Goal: Task Accomplishment & Management: Use online tool/utility

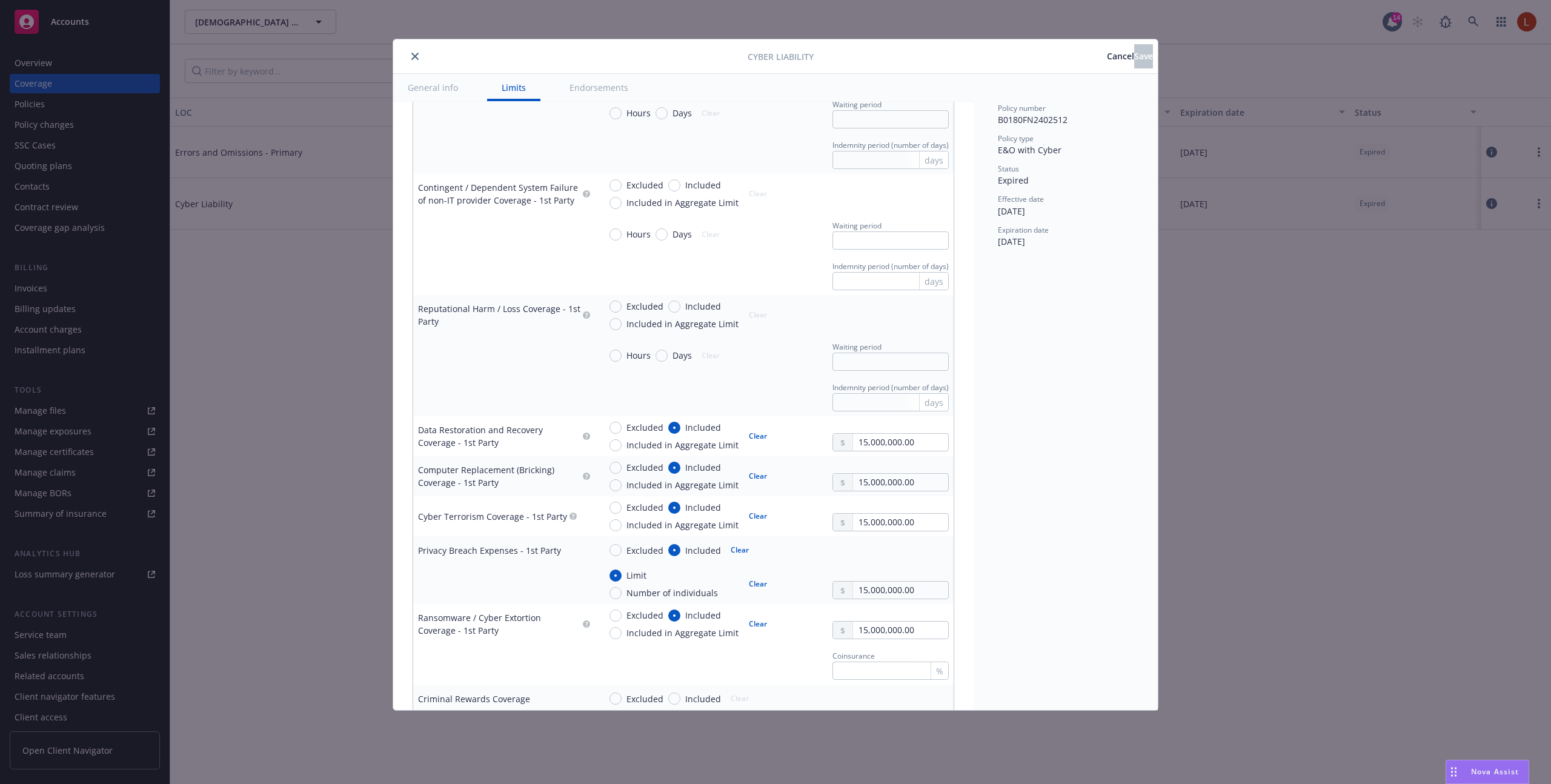
scroll to position [1240, 0]
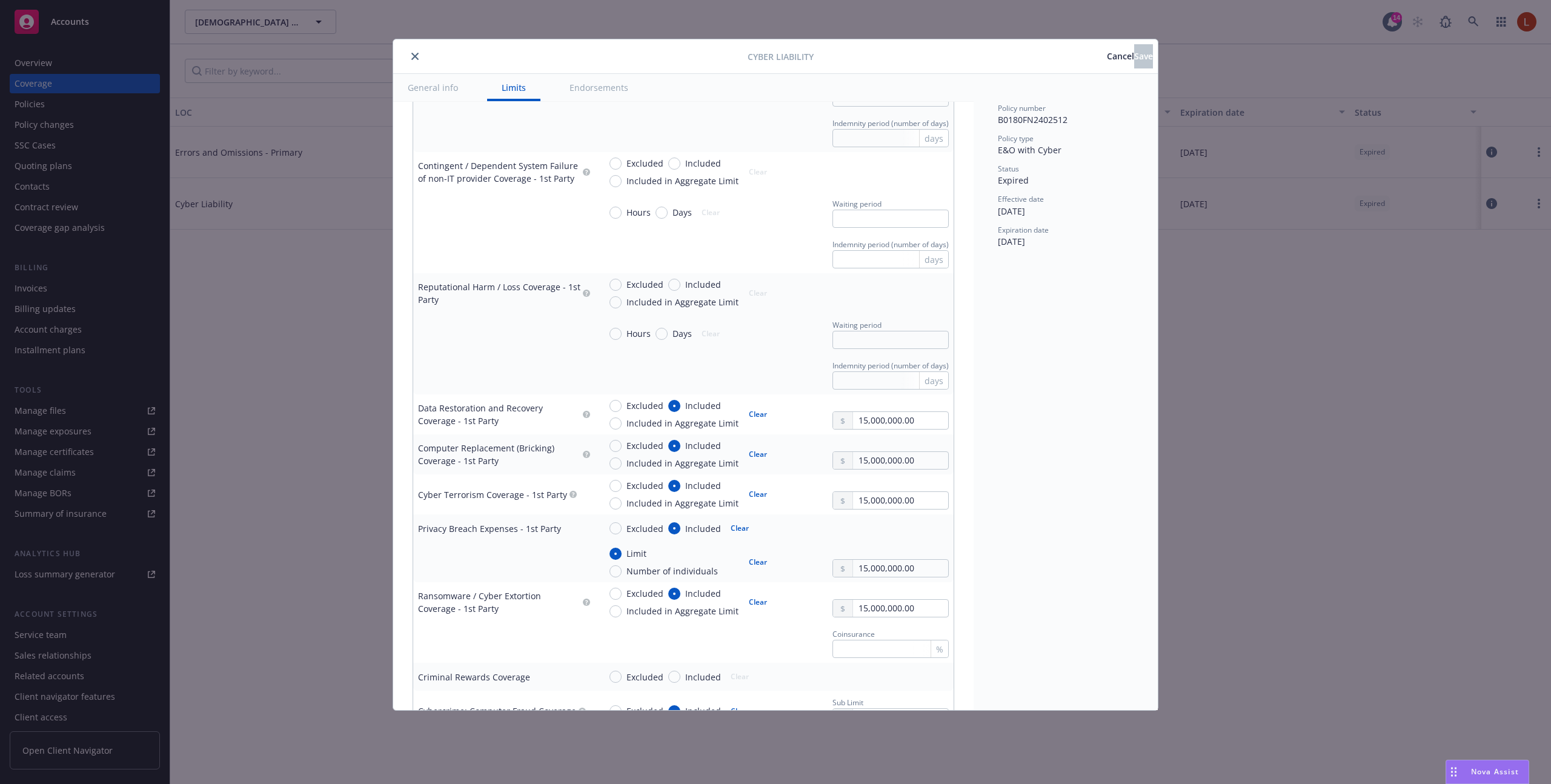
click at [1107, 62] on button "Cancel" at bounding box center [1120, 57] width 27 height 24
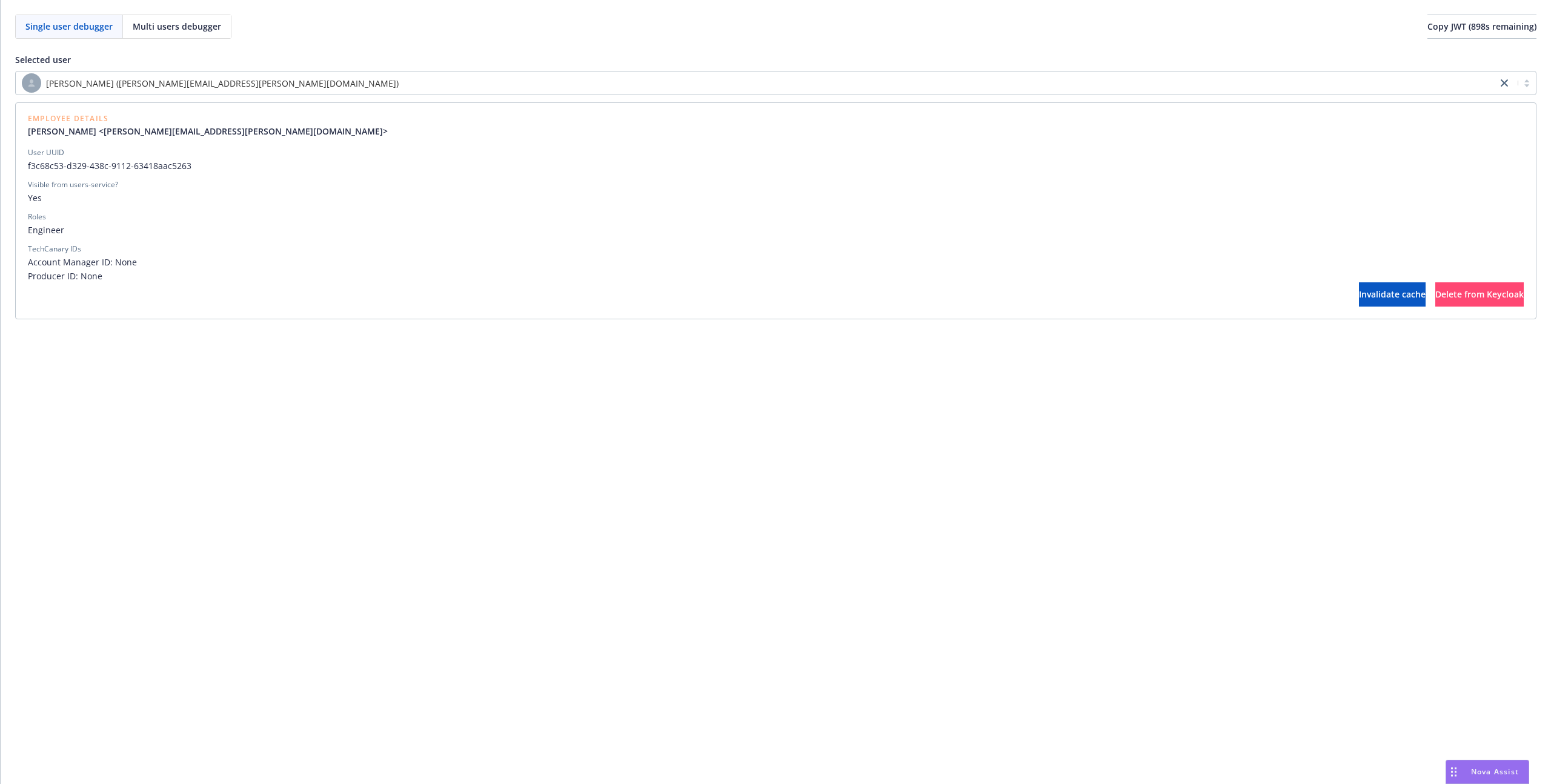
click at [316, 95] on div "[PERSON_NAME] ([PERSON_NAME][EMAIL_ADDRESS][PERSON_NAME][DOMAIN_NAME]) Employee…" at bounding box center [776, 195] width 1522 height 249
click at [316, 88] on div "[PERSON_NAME] ([PERSON_NAME][EMAIL_ADDRESS][PERSON_NAME][DOMAIN_NAME])" at bounding box center [756, 83] width 1470 height 19
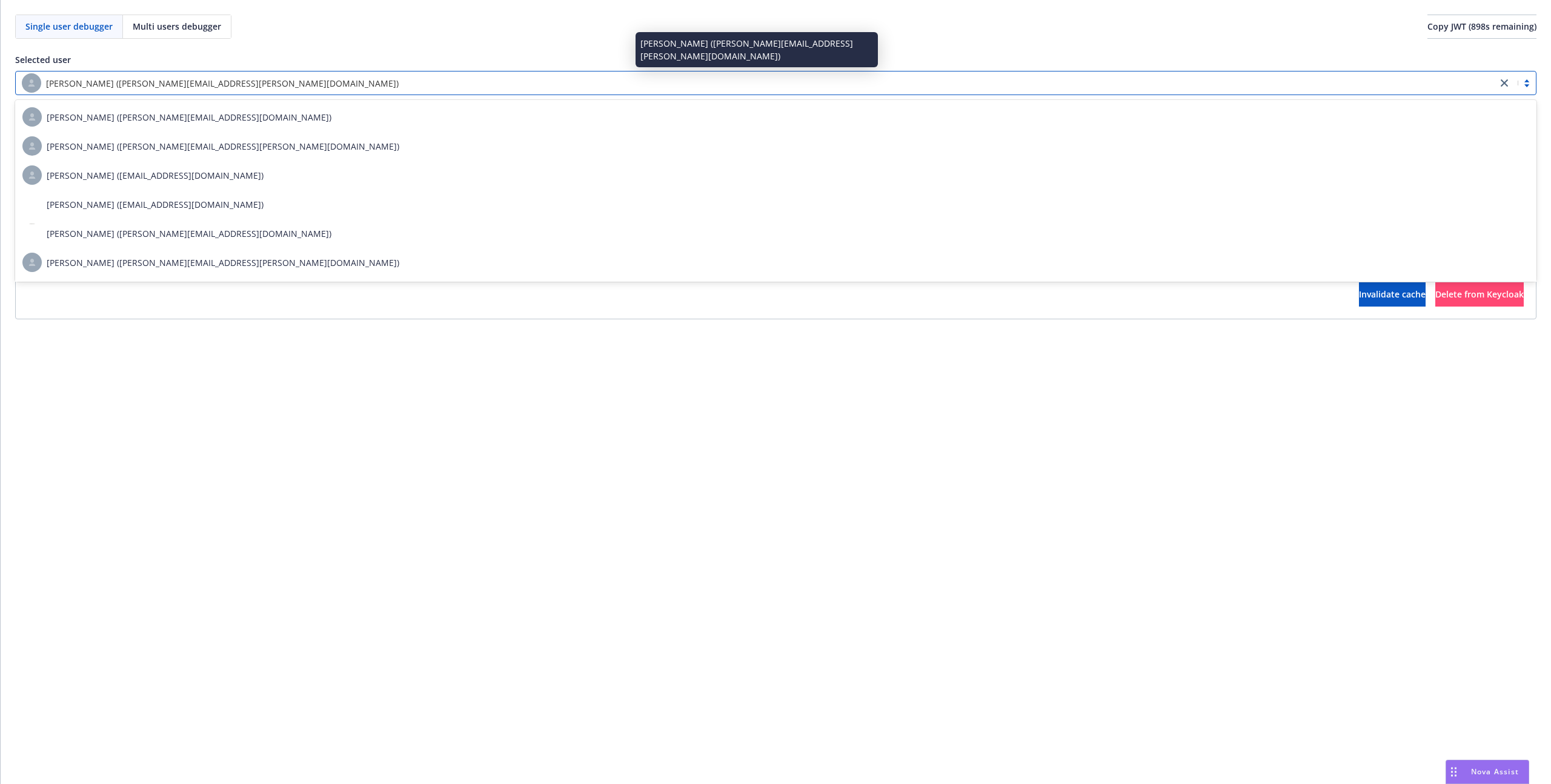
paste input "8f9c192e-9600-44c4-8e1c-2b96dd75f59b"
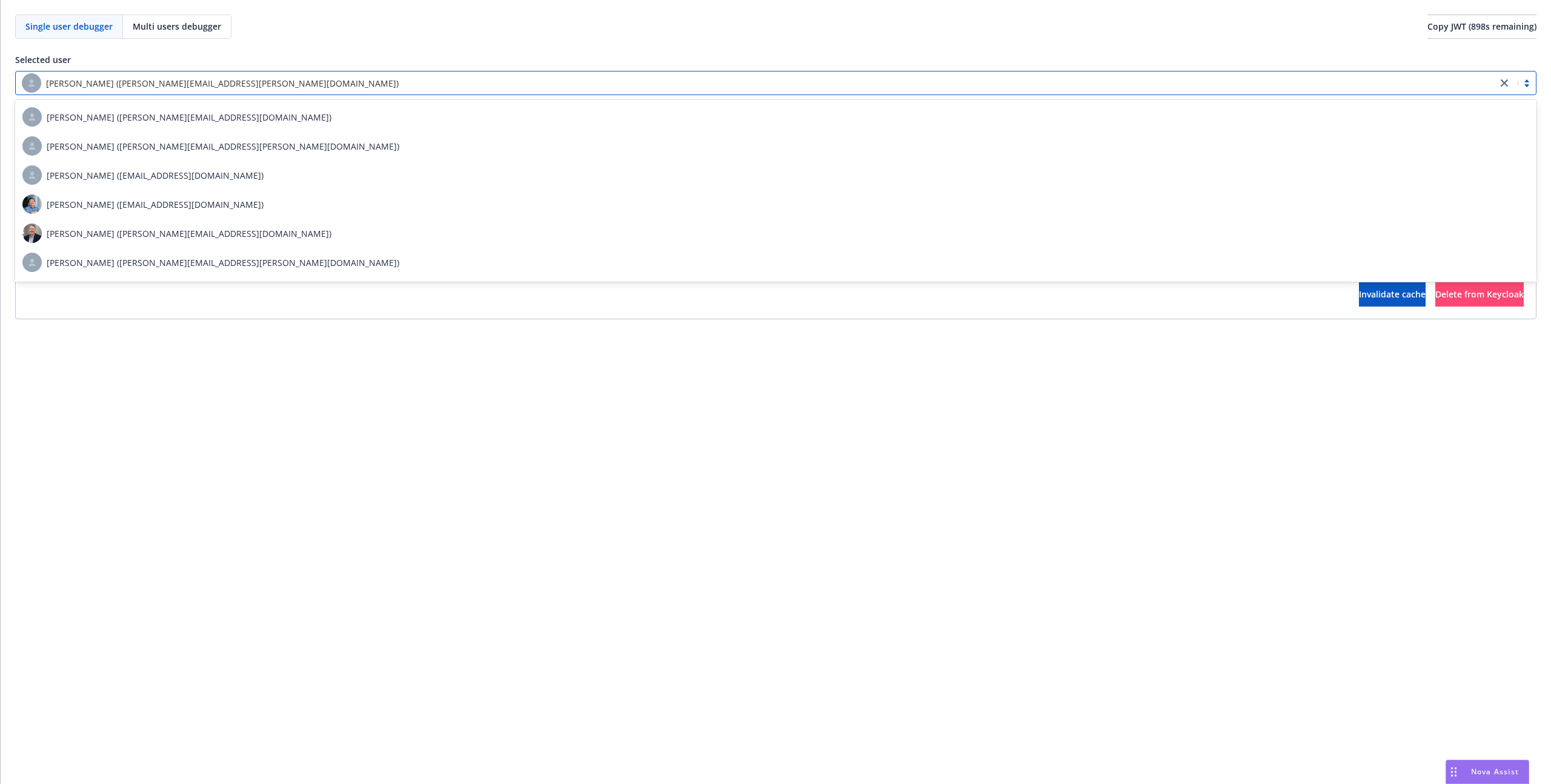
type input "8f9c192e-9600-44c4-8e1c-2b96dd75f59b"
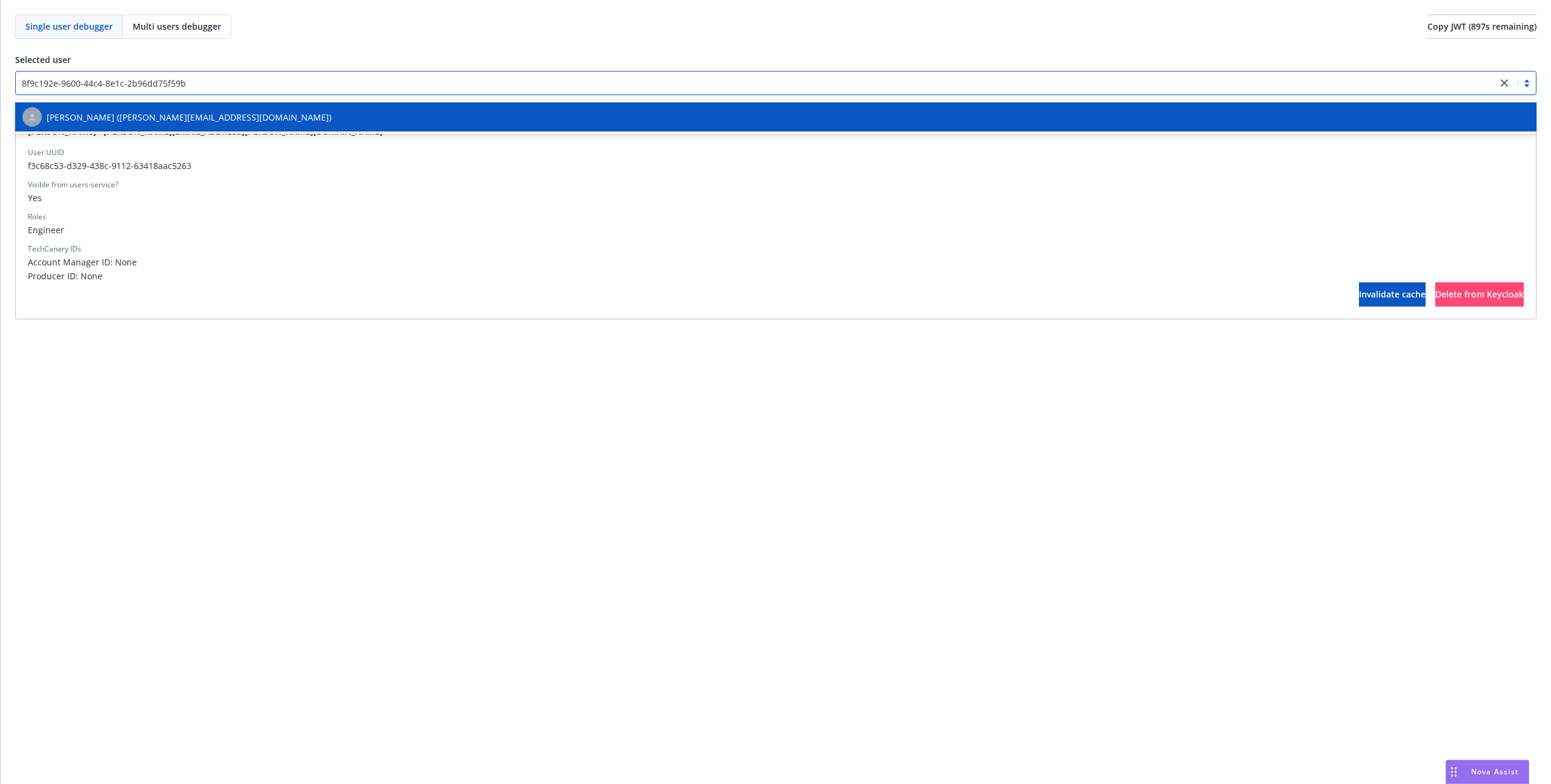
click at [285, 122] on div "[PERSON_NAME] ([PERSON_NAME][EMAIL_ADDRESS][DOMAIN_NAME])" at bounding box center [776, 117] width 1507 height 19
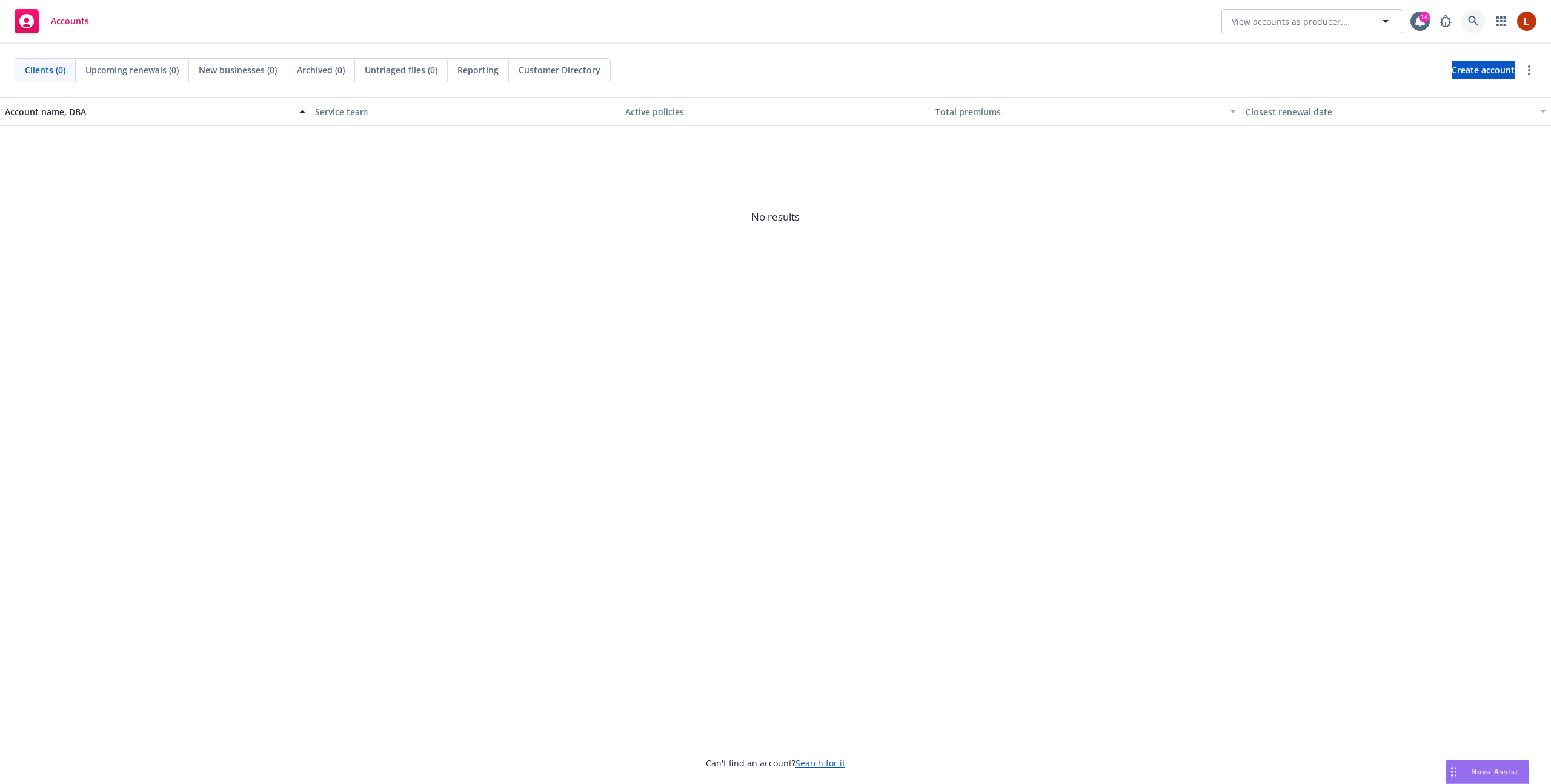
click at [1467, 14] on link at bounding box center [1473, 21] width 24 height 24
